Goal: Task Accomplishment & Management: Use online tool/utility

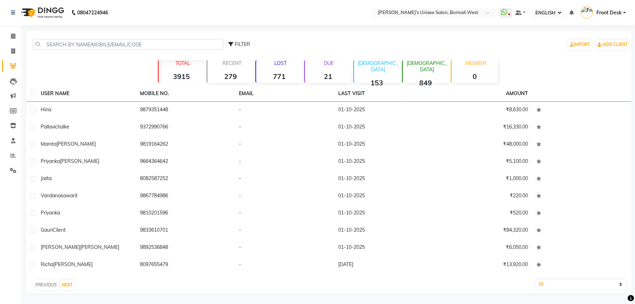
select select "ec"
click at [13, 50] on icon at bounding box center [13, 50] width 4 height 5
select select "service"
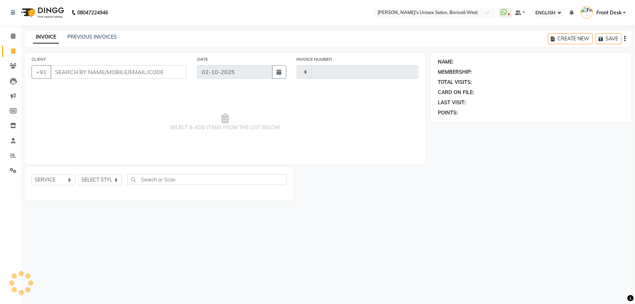
type input "1211"
select select "4025"
